Goal: Navigation & Orientation: Find specific page/section

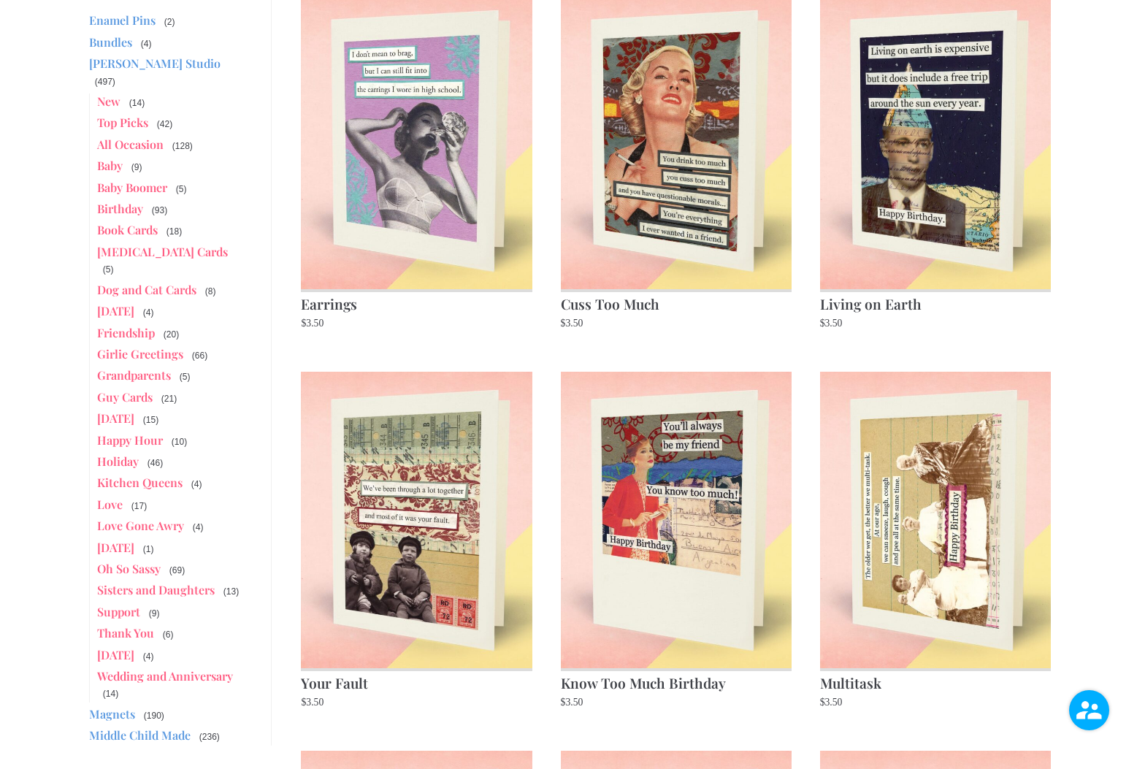
scroll to position [250, 0]
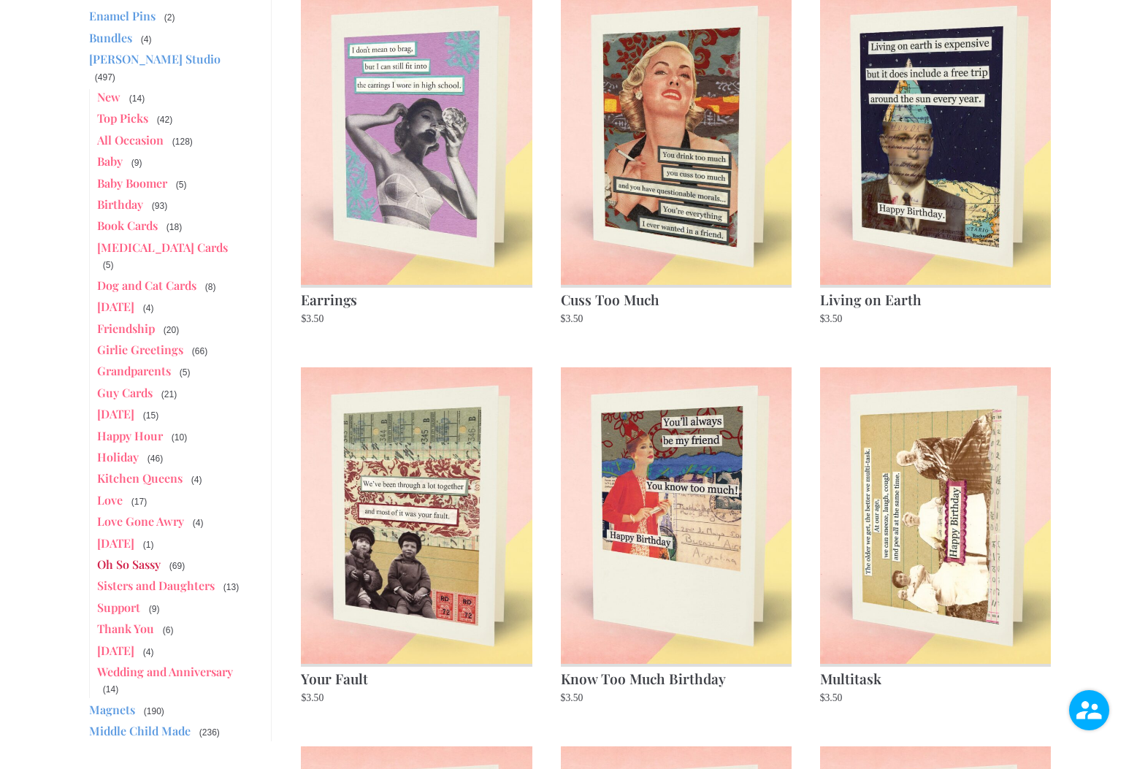
click at [127, 557] on link "Oh So Sassy" at bounding box center [129, 564] width 64 height 15
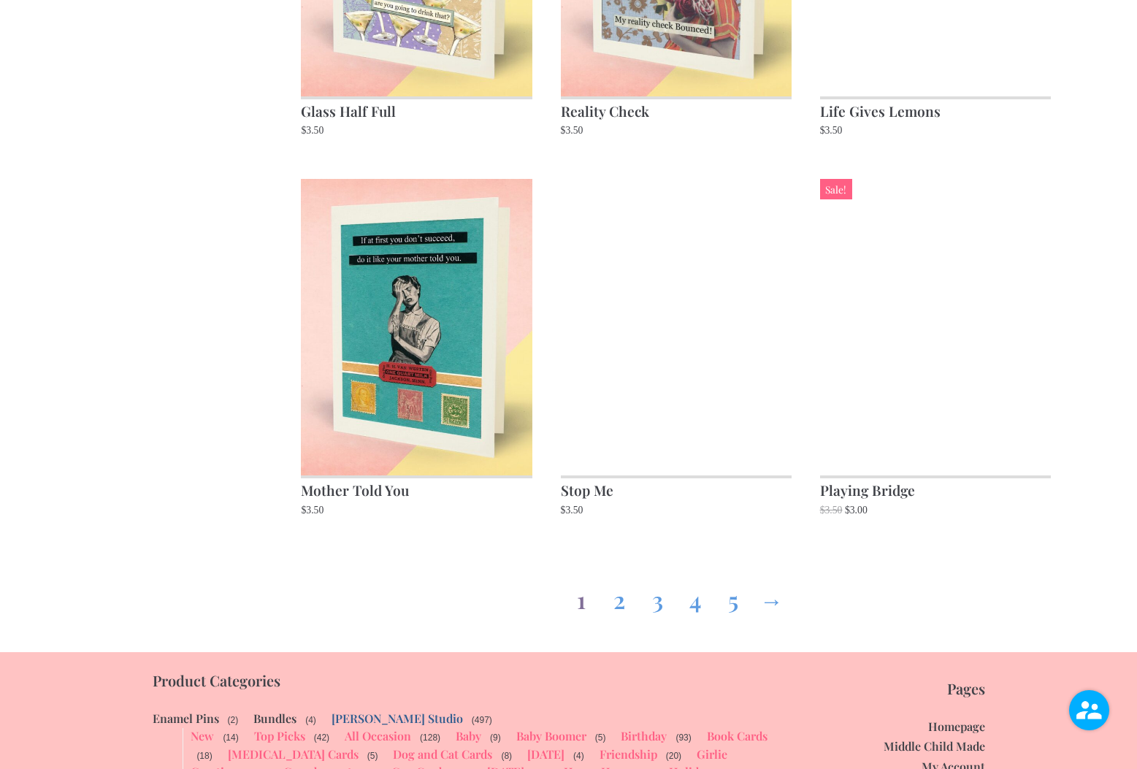
scroll to position [1592, 0]
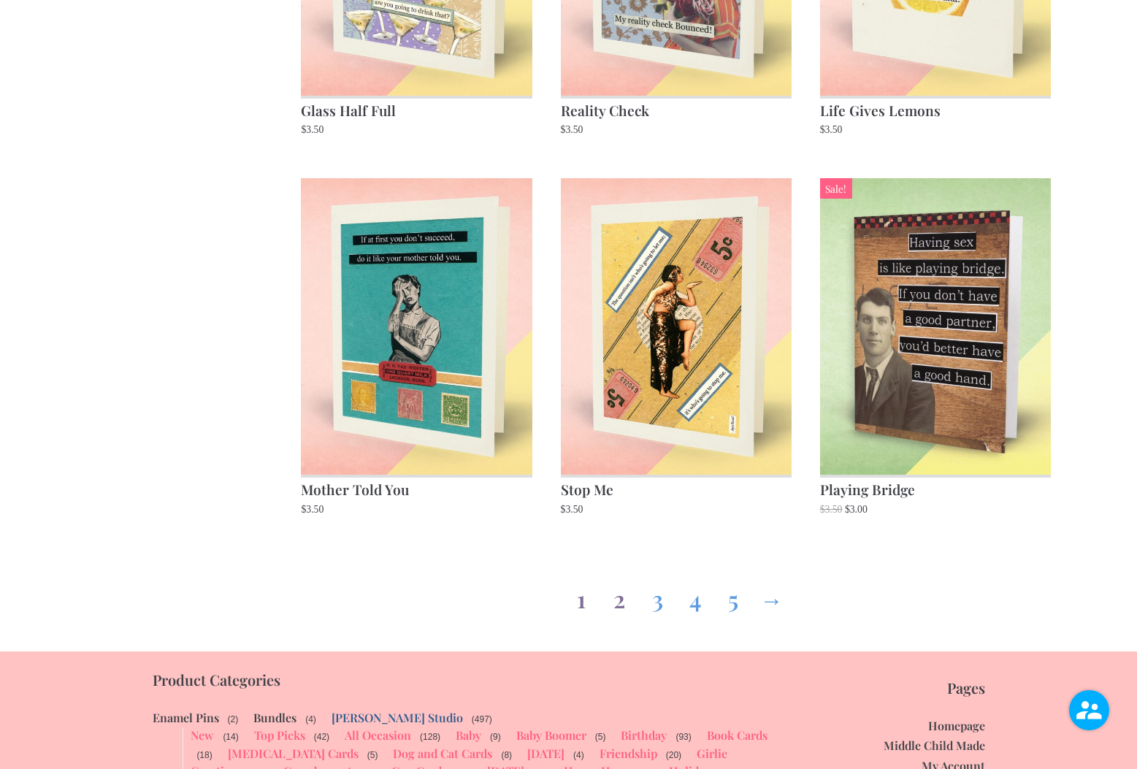
click at [616, 602] on link "2" at bounding box center [619, 596] width 23 height 53
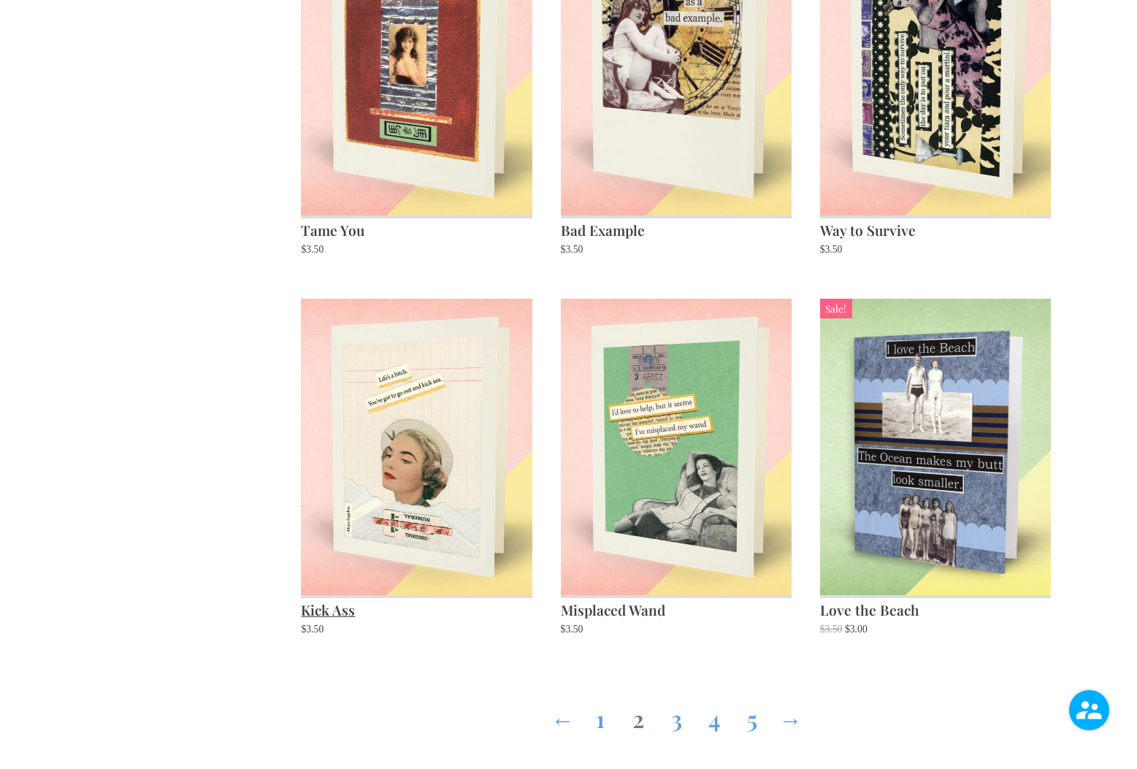
scroll to position [1464, 0]
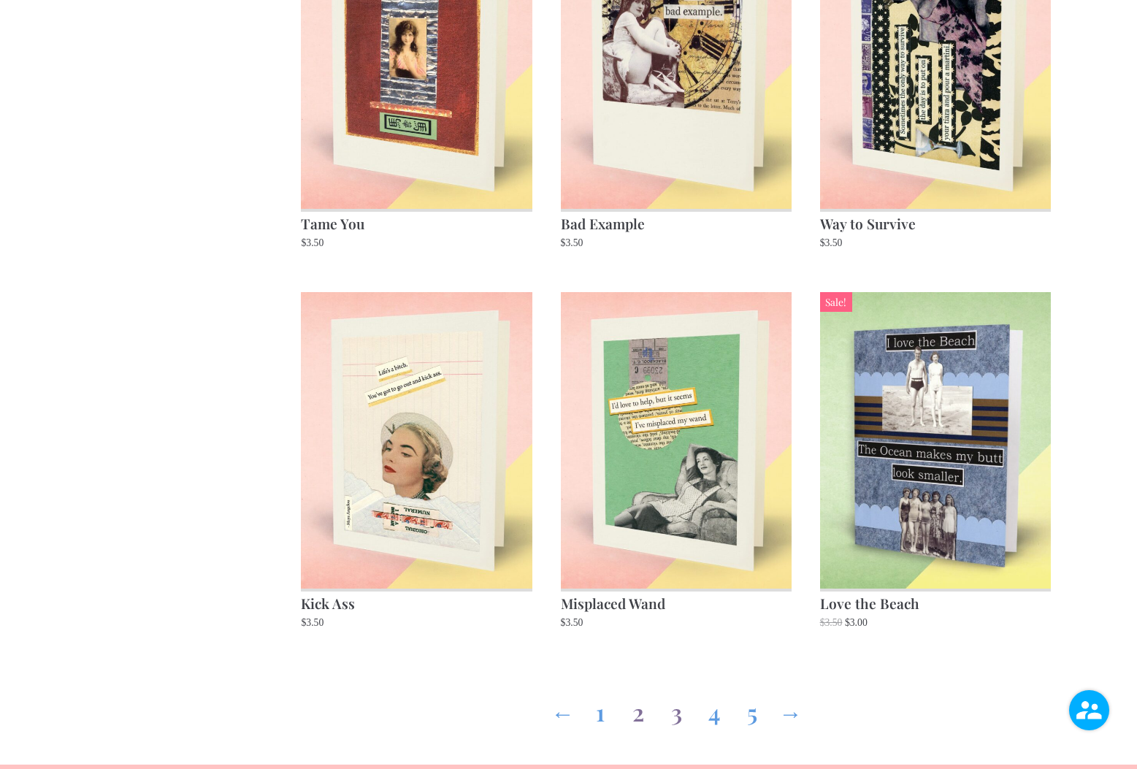
click at [676, 720] on link "3" at bounding box center [676, 709] width 23 height 53
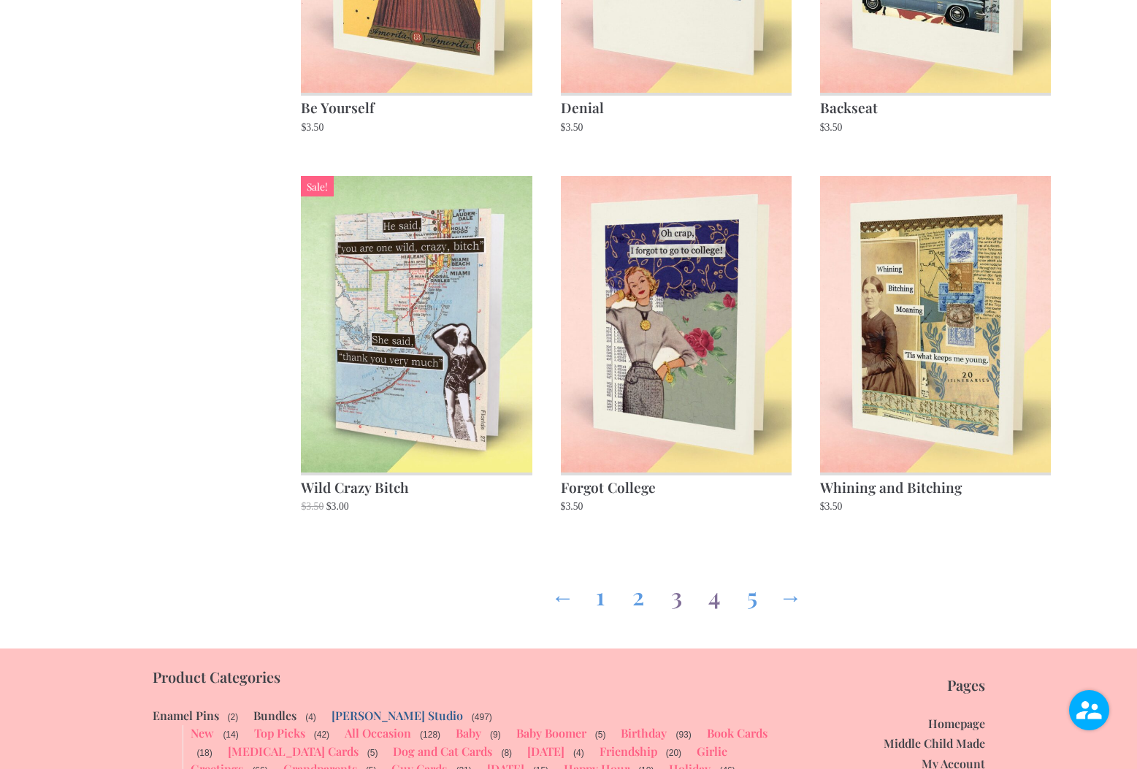
scroll to position [1604, 0]
click at [717, 578] on link "4" at bounding box center [714, 592] width 23 height 53
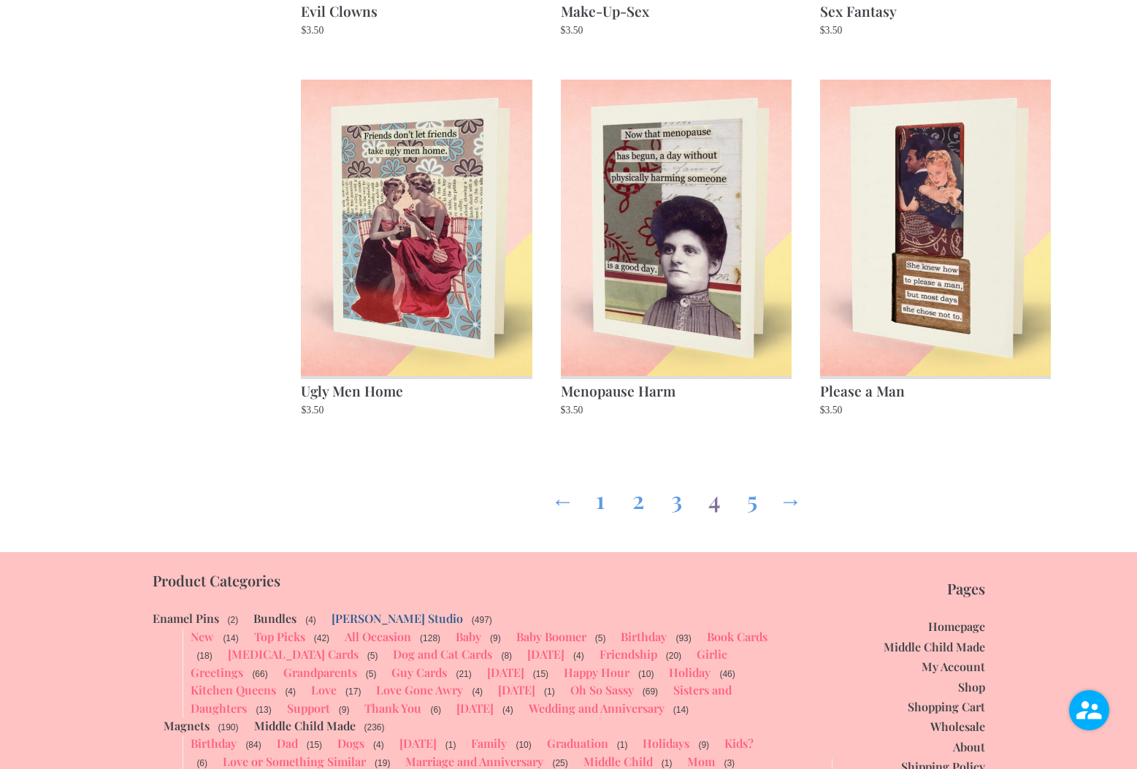
scroll to position [1685, 0]
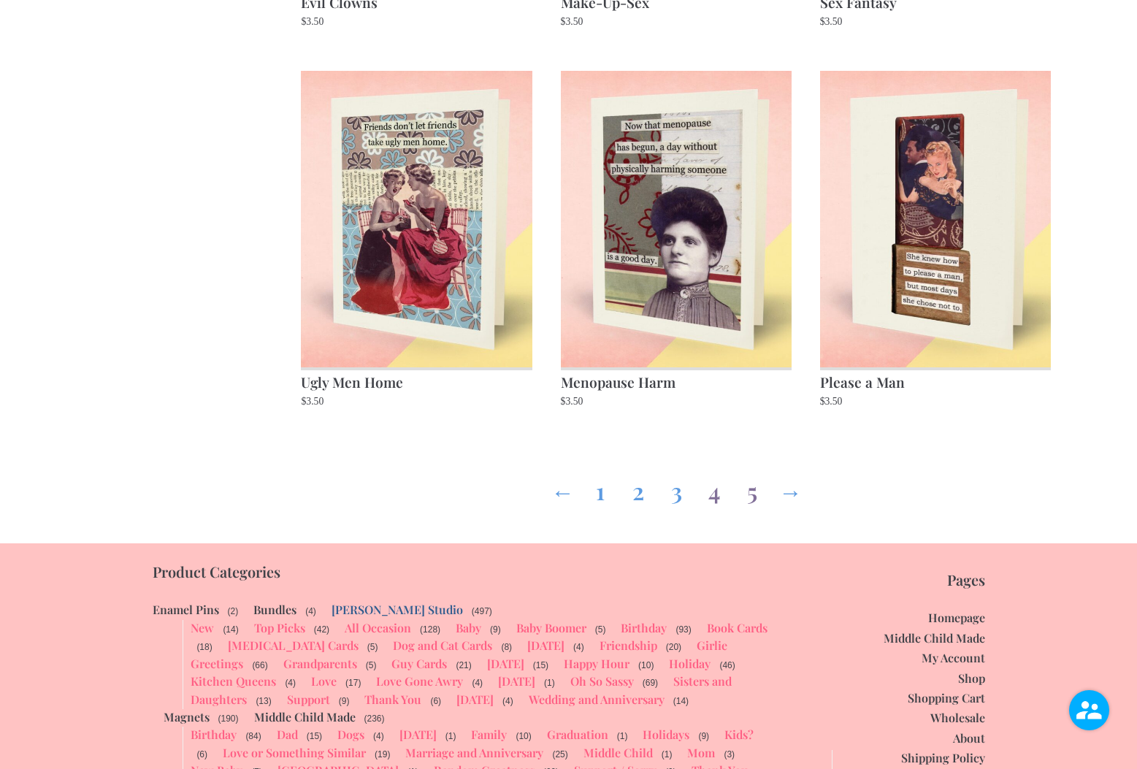
click at [750, 493] on link "5" at bounding box center [752, 488] width 23 height 53
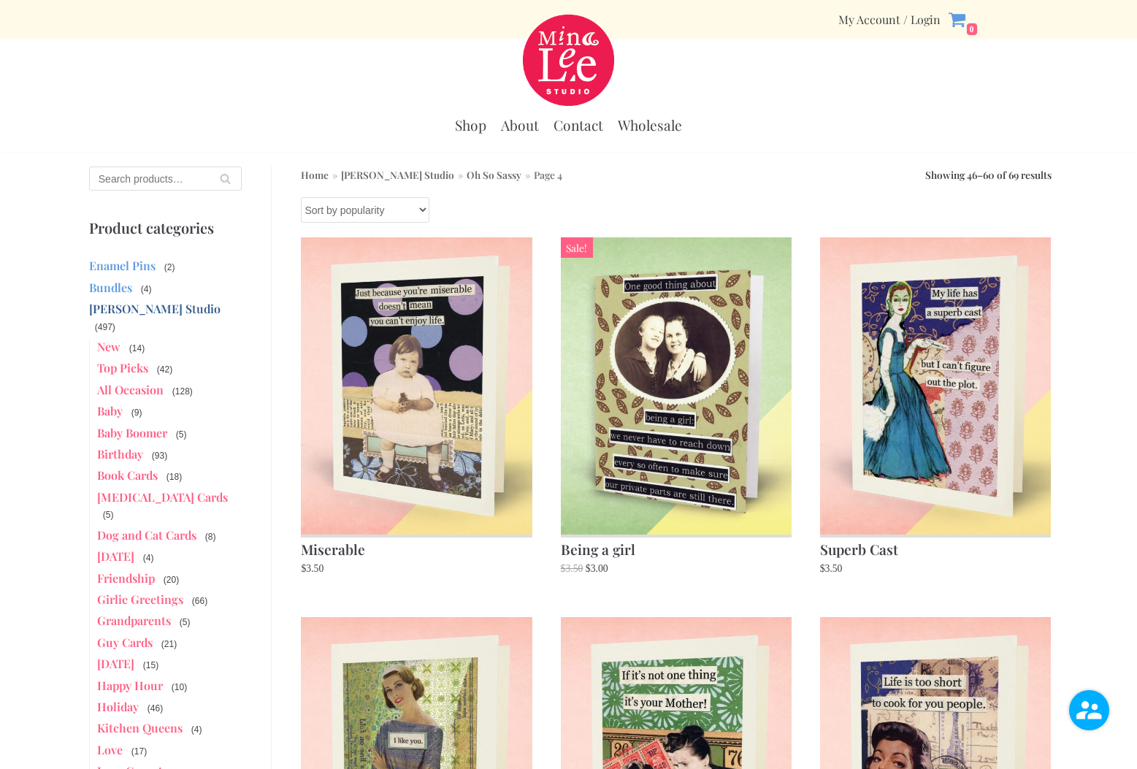
scroll to position [1685, 0]
